Goal: Task Accomplishment & Management: Manage account settings

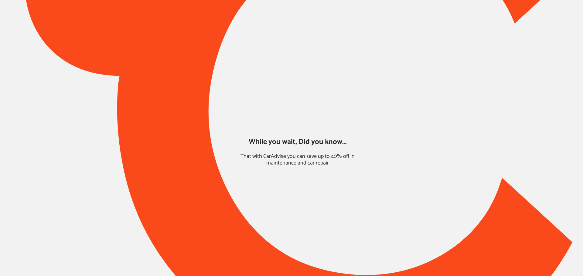
type input "*******"
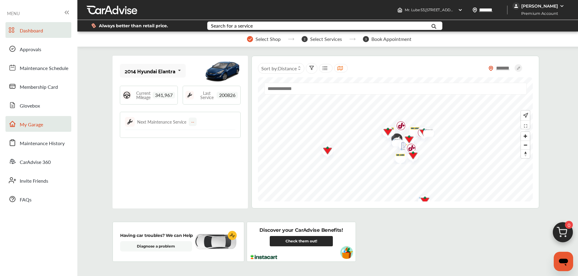
drag, startPoint x: 33, startPoint y: 127, endPoint x: 47, endPoint y: 124, distance: 14.1
click at [33, 127] on span "My Garage" at bounding box center [31, 125] width 23 height 8
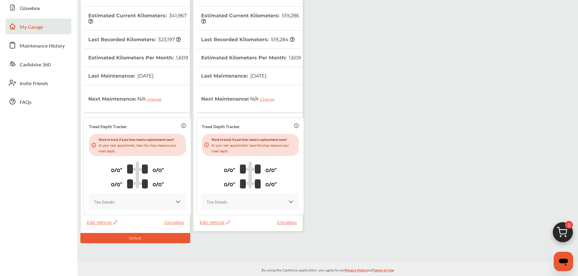
scroll to position [100, 0]
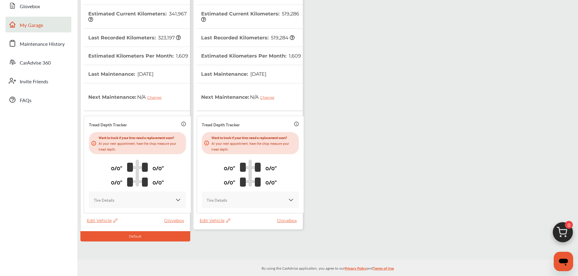
click at [210, 218] on span "Edit Vehicle" at bounding box center [215, 220] width 31 height 5
click at [236, 245] on div "Use this vehicle" at bounding box center [237, 242] width 55 height 9
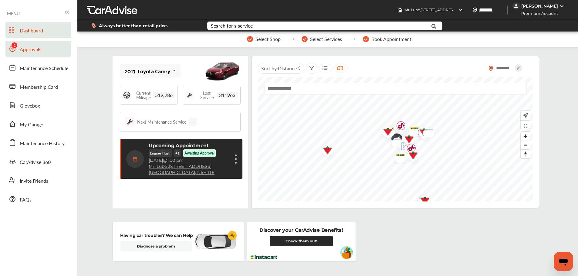
click at [25, 54] on link "Approvals" at bounding box center [38, 49] width 66 height 16
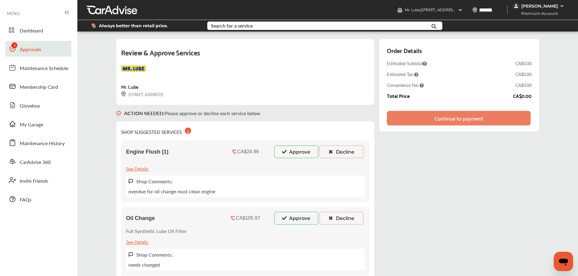
click at [340, 151] on button "Decline" at bounding box center [342, 152] width 44 height 13
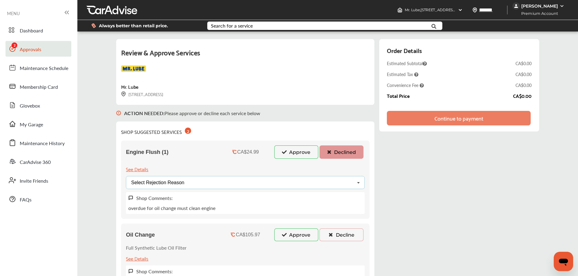
click at [253, 186] on div "Select Rejection Reason Price Not Required More Info Needed Other" at bounding box center [245, 182] width 239 height 13
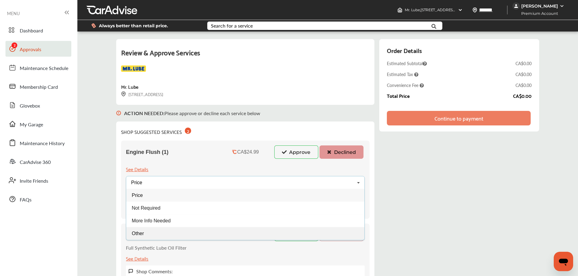
click at [158, 229] on div "Other" at bounding box center [245, 234] width 238 height 13
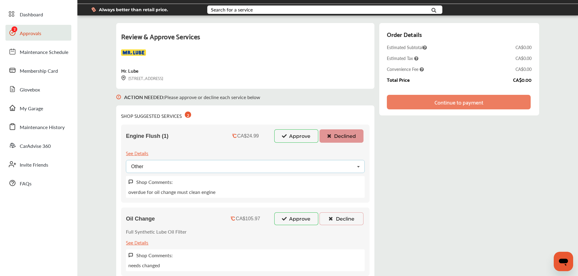
scroll to position [30, 0]
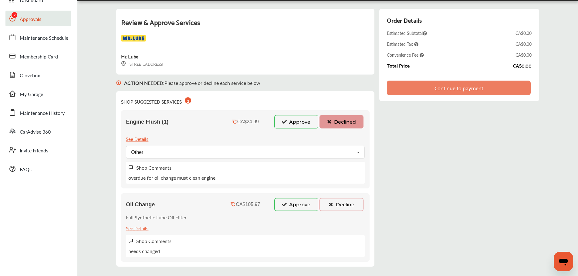
click at [347, 205] on button "Decline" at bounding box center [342, 204] width 44 height 13
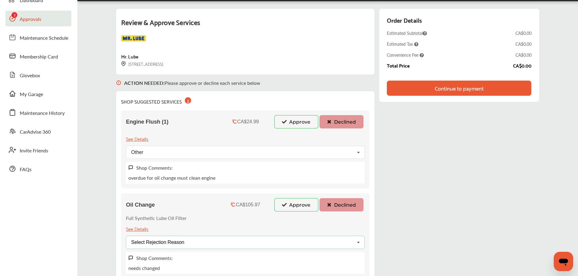
click at [215, 246] on div "Select Rejection Reason Price Not Required More Info Needed Other" at bounding box center [245, 242] width 239 height 13
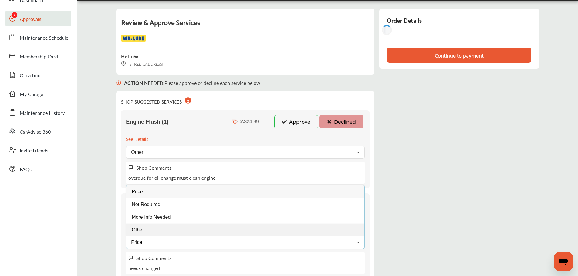
click at [162, 231] on div "Other" at bounding box center [245, 230] width 238 height 13
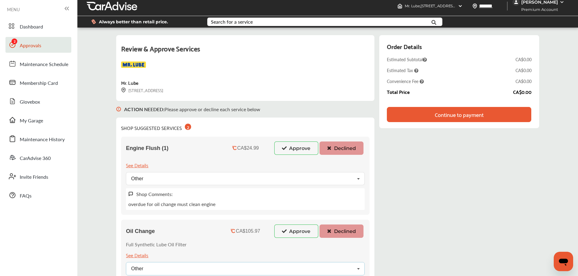
scroll to position [0, 0]
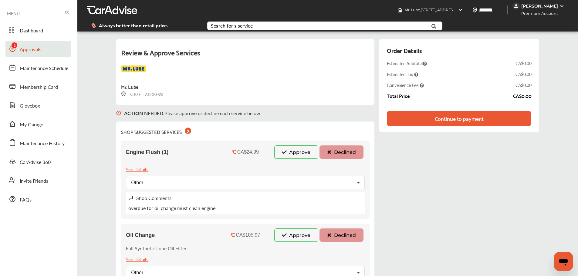
click at [437, 118] on div "Continue to payment" at bounding box center [459, 119] width 49 height 6
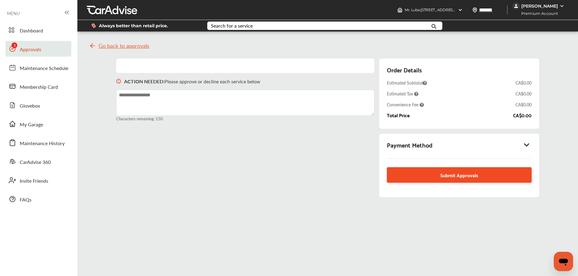
click at [448, 174] on span "Submit Approvals" at bounding box center [459, 175] width 38 height 8
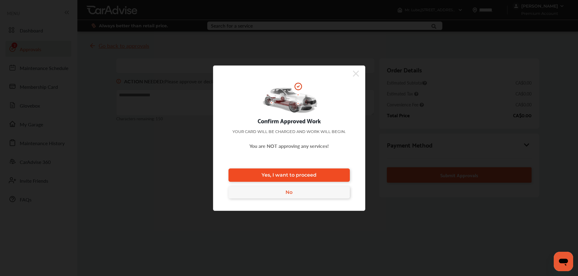
click at [341, 177] on link "Yes, I want to proceed" at bounding box center [288, 175] width 121 height 13
